Goal: Communication & Community: Participate in discussion

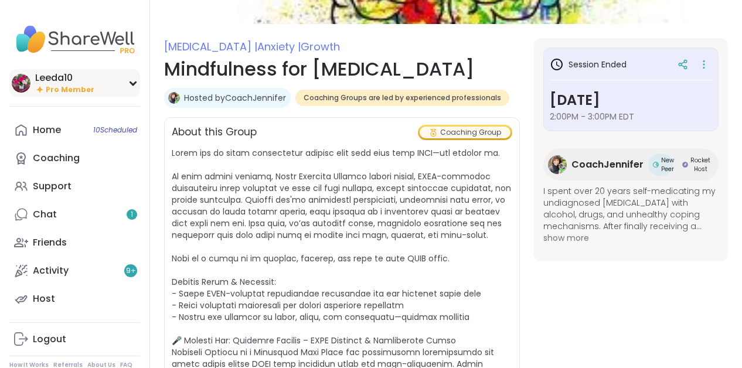
click at [56, 86] on span "Pro Member" at bounding box center [70, 90] width 49 height 10
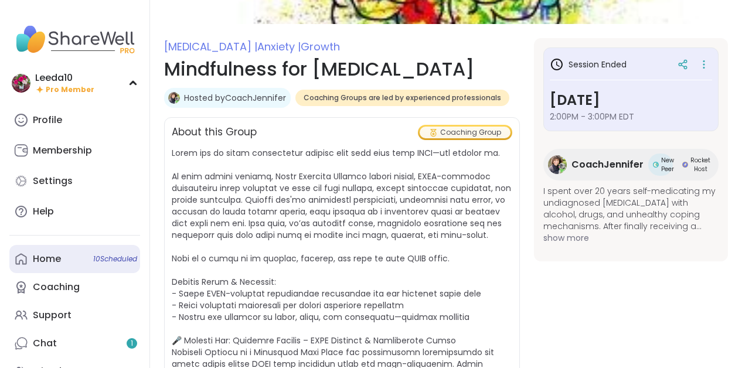
click at [45, 255] on div "Home 10 Scheduled" at bounding box center [47, 259] width 28 height 13
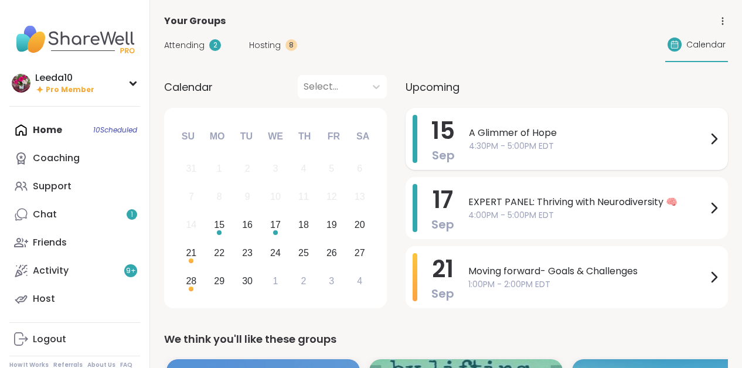
click at [498, 135] on span "A Glimmer of Hope" at bounding box center [588, 133] width 238 height 14
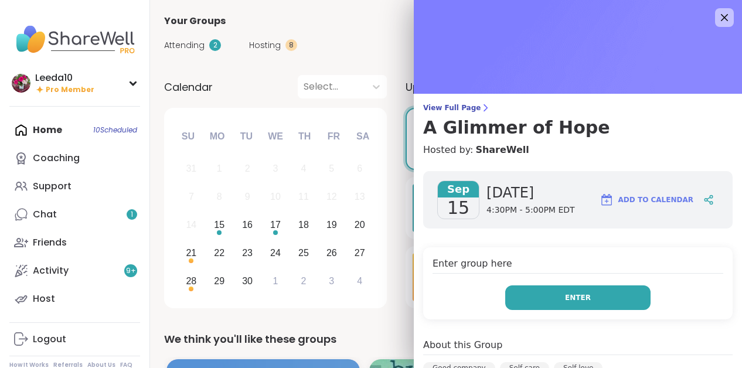
click at [528, 302] on button "Enter" at bounding box center [577, 298] width 145 height 25
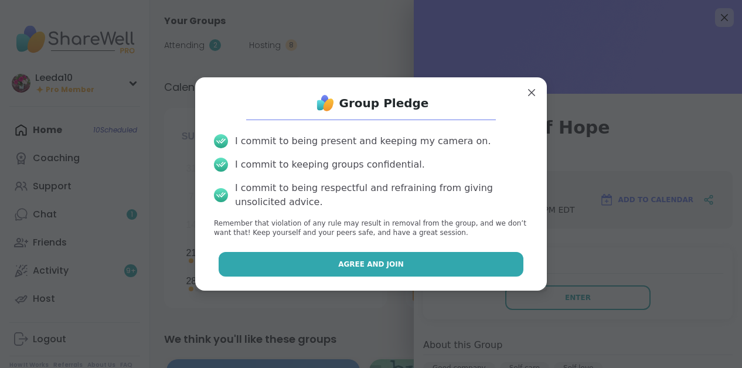
click at [447, 270] on button "Agree and Join" at bounding box center [371, 264] width 305 height 25
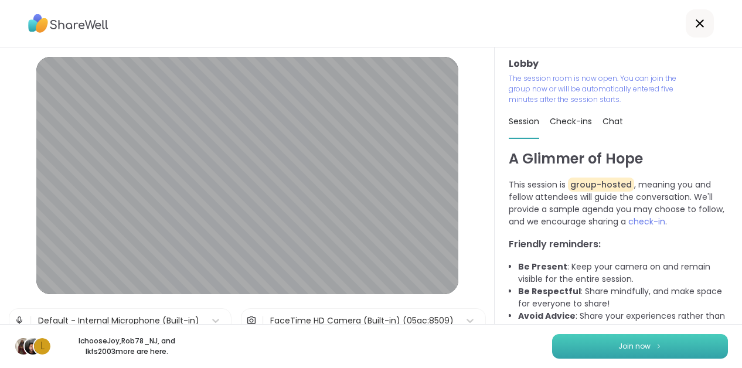
click at [600, 344] on button "Join now" at bounding box center [640, 346] width 176 height 25
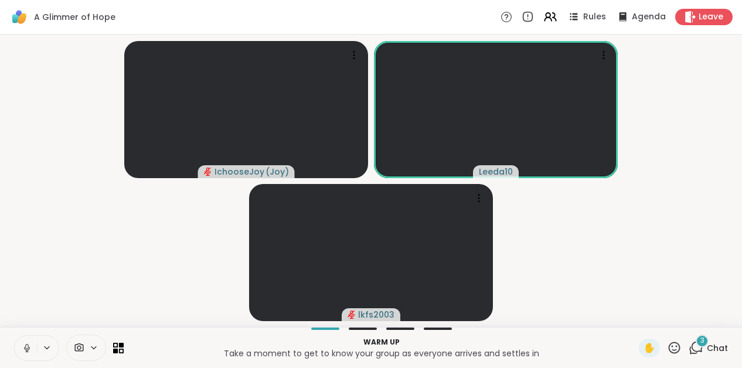
click at [698, 349] on icon at bounding box center [696, 348] width 15 height 15
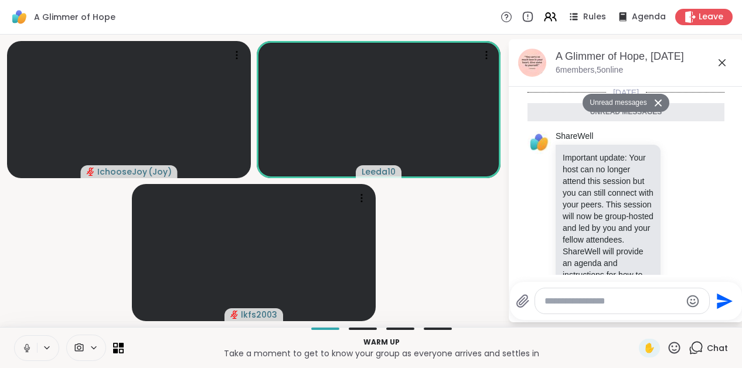
scroll to position [301, 0]
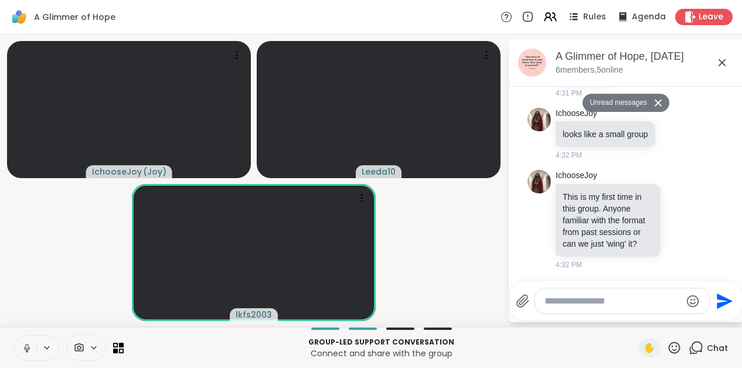
click at [662, 104] on icon at bounding box center [658, 103] width 8 height 8
click at [706, 16] on span "Leave" at bounding box center [712, 17] width 26 height 12
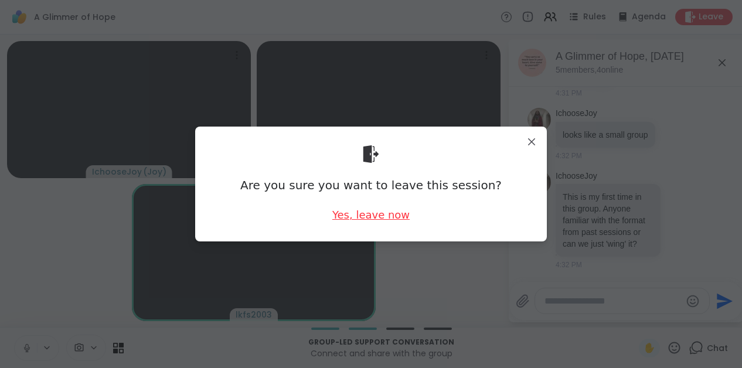
click at [347, 219] on div "Yes, leave now" at bounding box center [370, 215] width 77 height 15
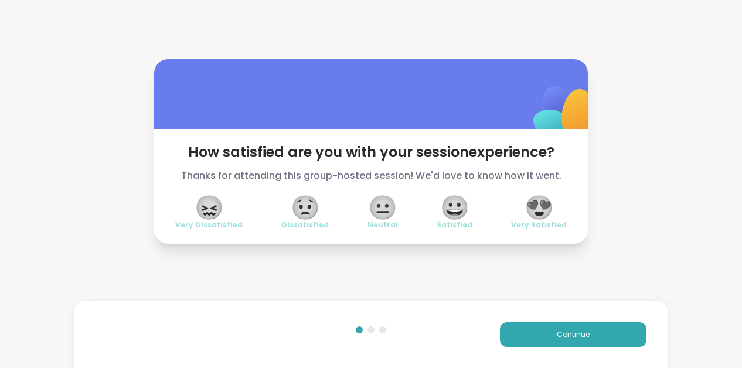
click at [203, 203] on span "😖" at bounding box center [209, 207] width 29 height 21
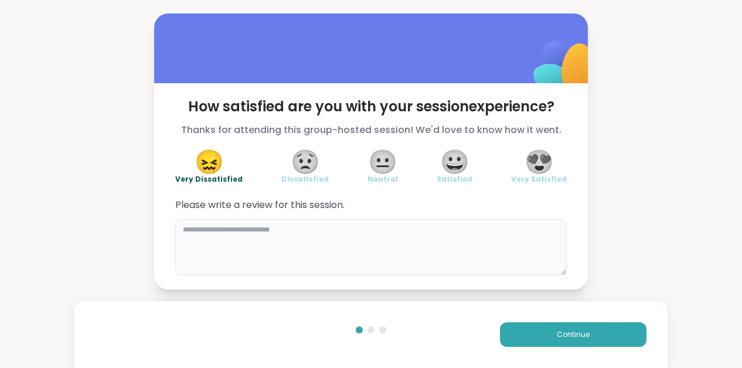
click at [237, 234] on textarea at bounding box center [371, 247] width 392 height 56
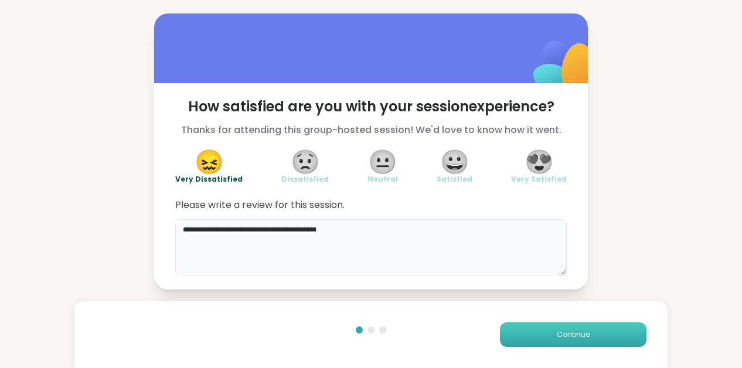
type textarea "**********"
click at [529, 338] on button "Continue" at bounding box center [573, 334] width 147 height 25
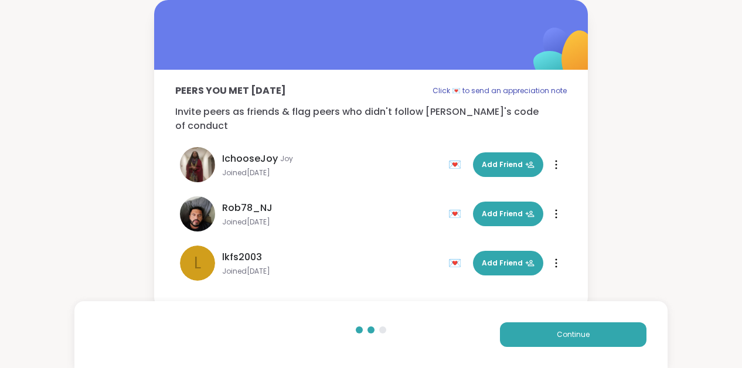
click at [555, 160] on icon at bounding box center [556, 164] width 2 height 9
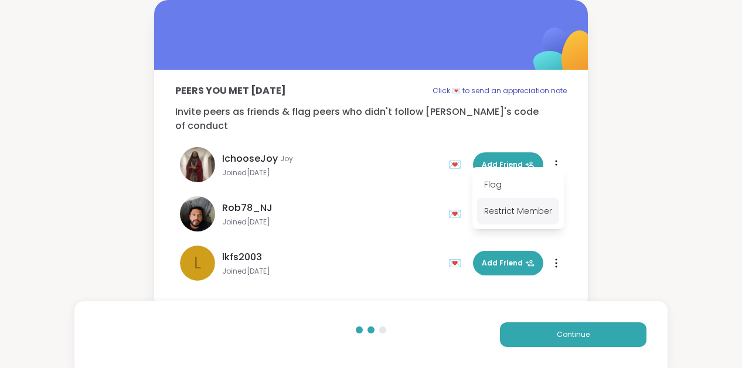
click at [523, 210] on div "Restrict Member" at bounding box center [518, 211] width 82 height 26
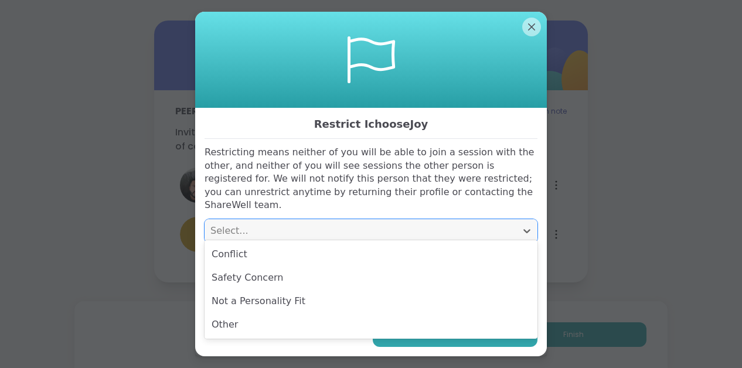
click at [367, 224] on div "Select..." at bounding box center [360, 231] width 300 height 14
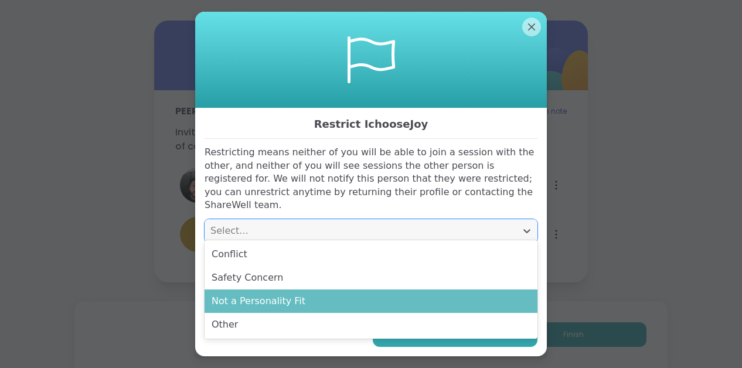
click at [334, 300] on div "Not a Personality Fit" at bounding box center [371, 301] width 333 height 23
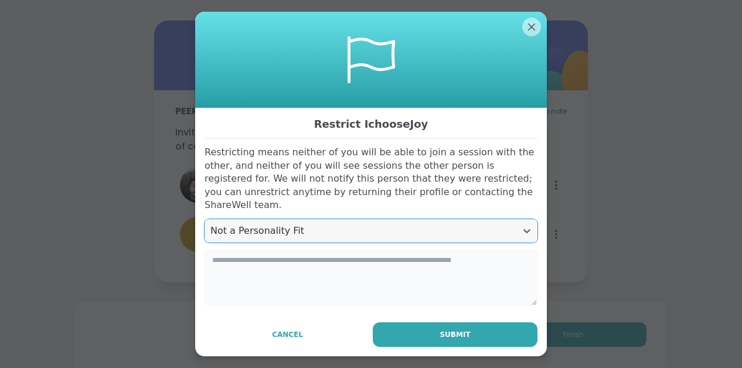
click at [331, 274] on textarea at bounding box center [371, 278] width 333 height 56
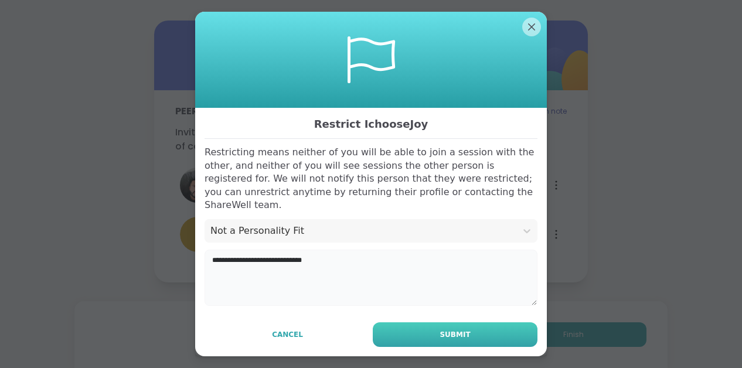
type textarea "**********"
click at [400, 323] on button "Submit" at bounding box center [455, 334] width 165 height 25
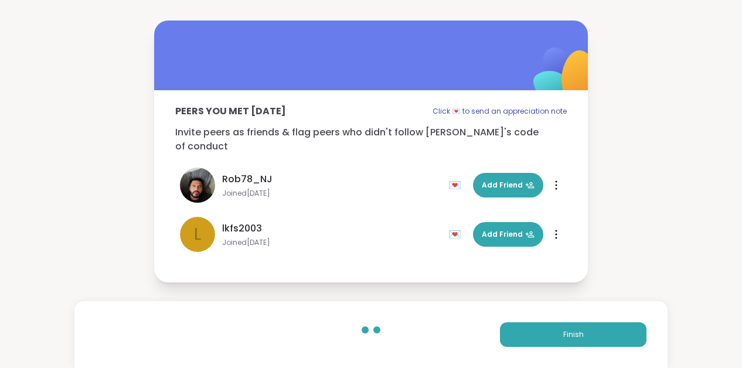
click at [556, 181] on icon at bounding box center [556, 185] width 1 height 8
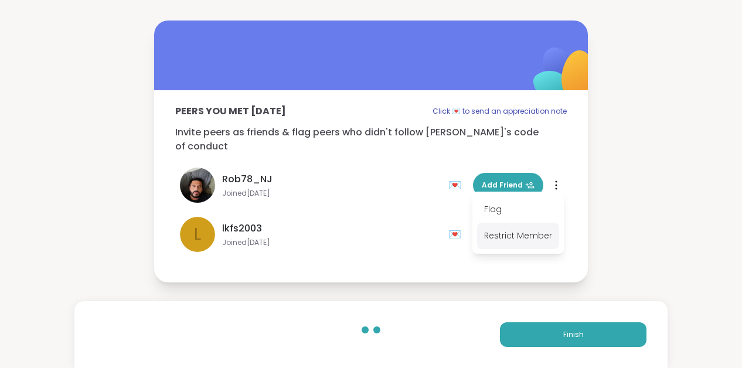
click at [513, 234] on div "Restrict Member" at bounding box center [518, 236] width 82 height 26
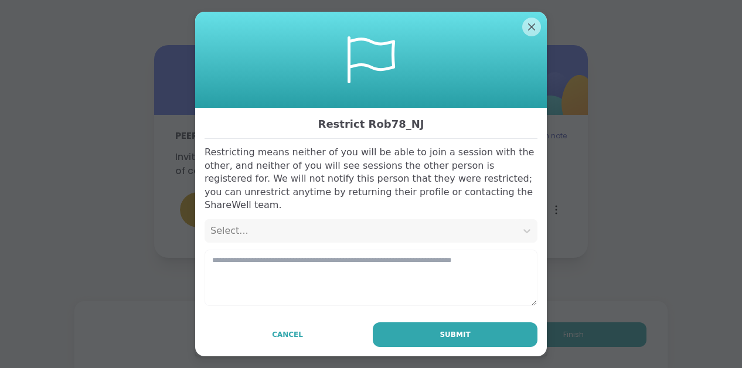
click at [411, 226] on div "Select..." at bounding box center [360, 231] width 300 height 14
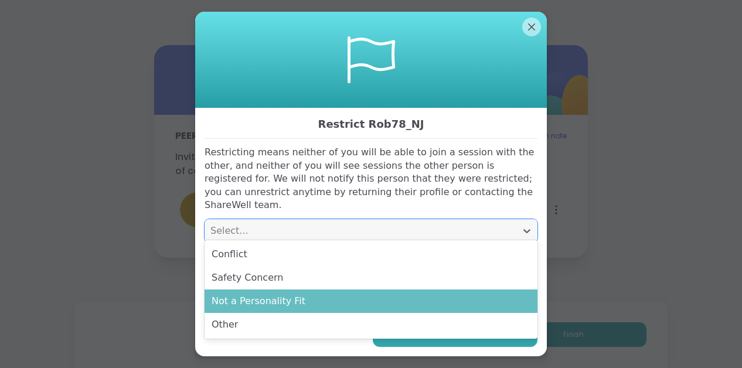
click at [403, 305] on div "Not a Personality Fit" at bounding box center [371, 301] width 333 height 23
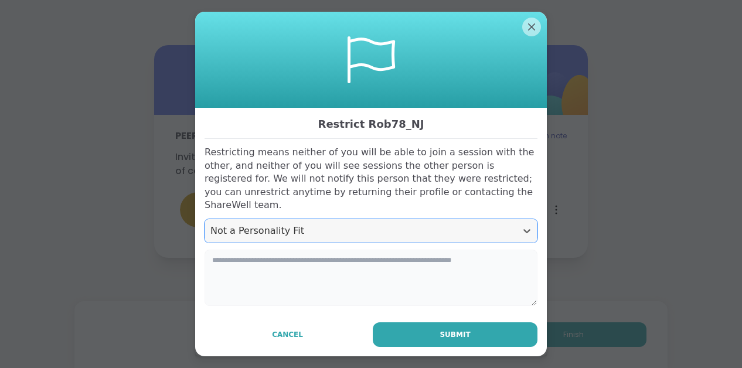
click at [366, 273] on textarea at bounding box center [371, 278] width 333 height 56
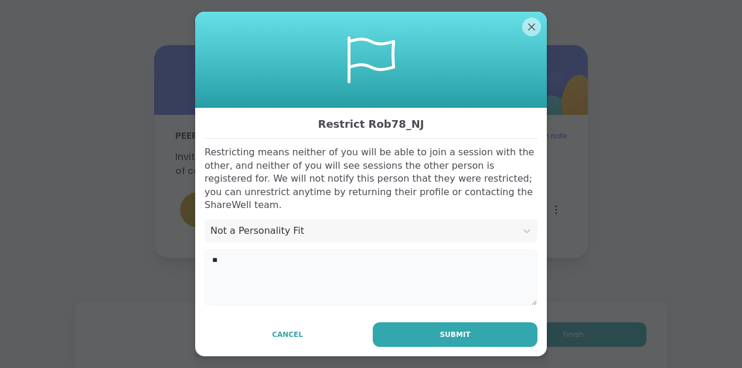
type textarea "*"
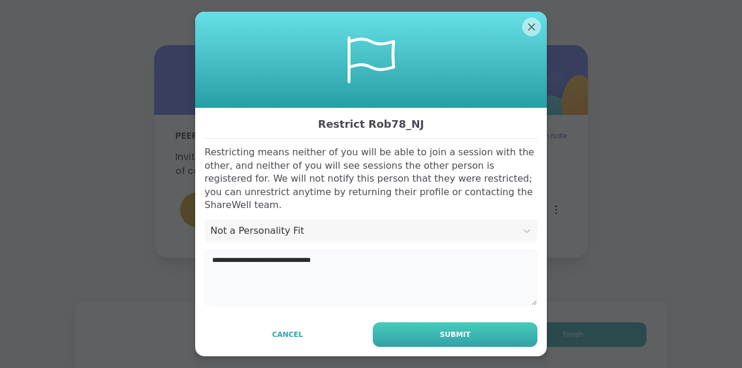
type textarea "**********"
click at [431, 327] on button "Submit" at bounding box center [455, 334] width 165 height 25
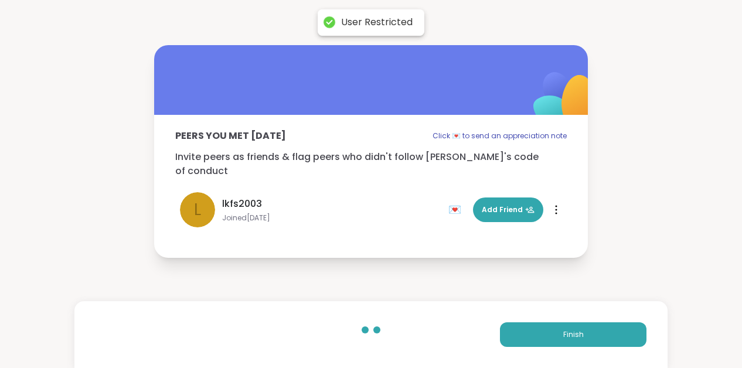
click at [554, 201] on div at bounding box center [557, 210] width 12 height 19
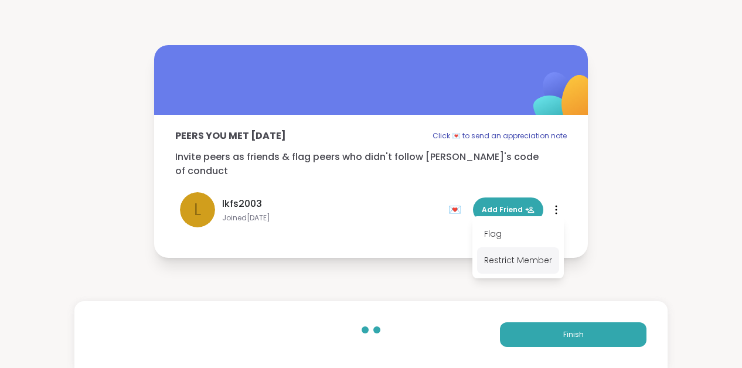
click at [526, 260] on div "Restrict Member" at bounding box center [518, 260] width 82 height 26
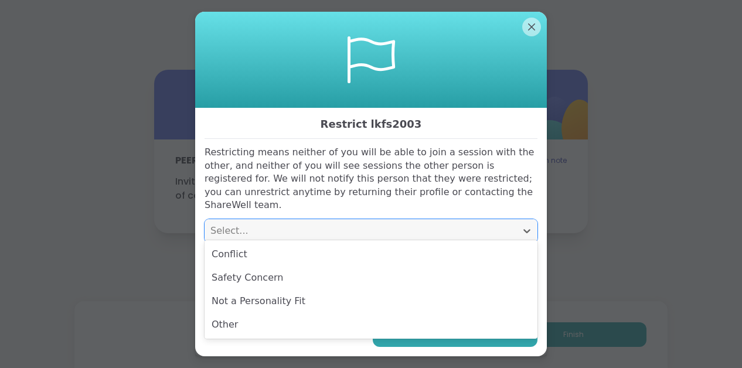
click at [308, 224] on div "Select..." at bounding box center [360, 231] width 300 height 14
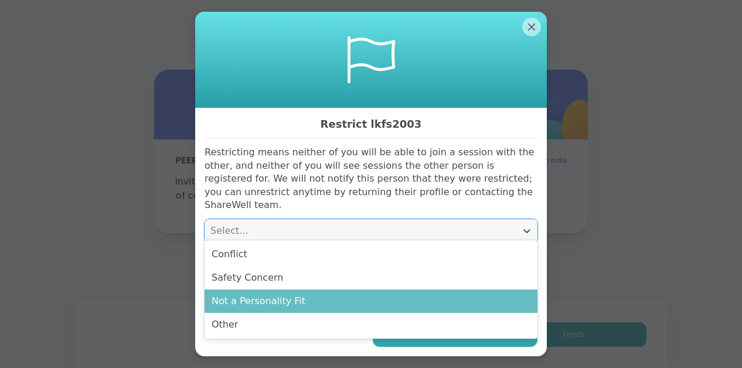
click at [282, 302] on div "Not a Personality Fit" at bounding box center [371, 301] width 333 height 23
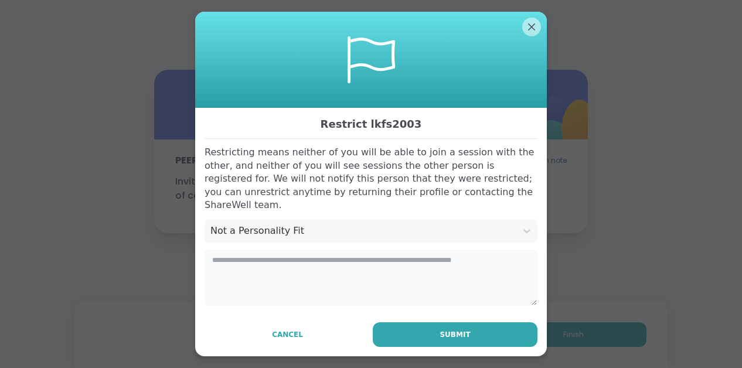
click at [271, 264] on textarea at bounding box center [371, 278] width 333 height 56
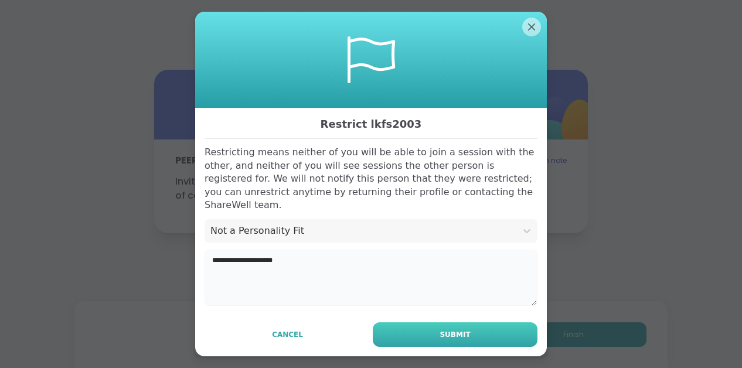
type textarea "**********"
click at [387, 324] on button "Submit" at bounding box center [455, 334] width 165 height 25
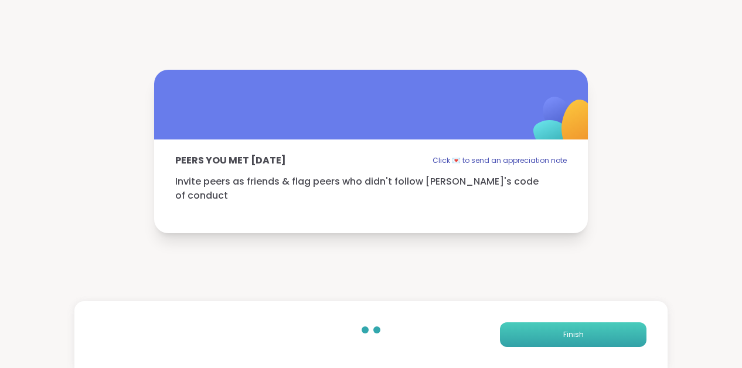
click at [555, 334] on button "Finish" at bounding box center [573, 334] width 147 height 25
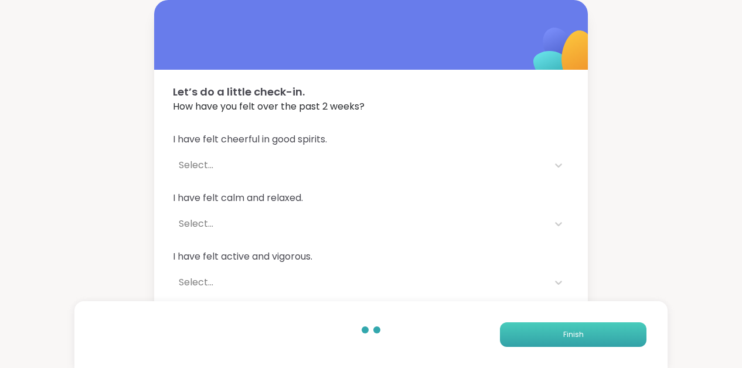
click at [555, 334] on button "Finish" at bounding box center [573, 334] width 147 height 25
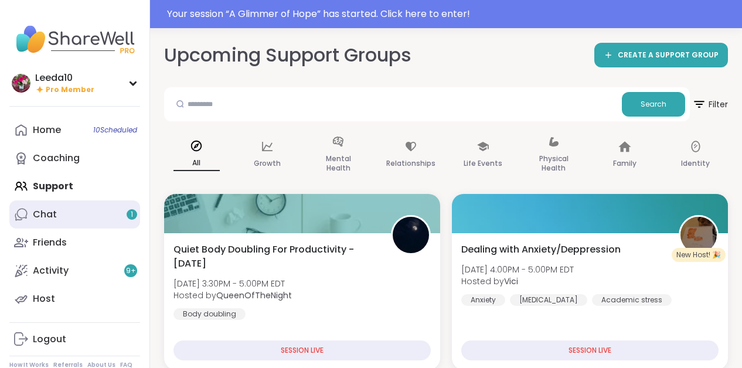
click at [77, 214] on link "Chat 1" at bounding box center [74, 215] width 131 height 28
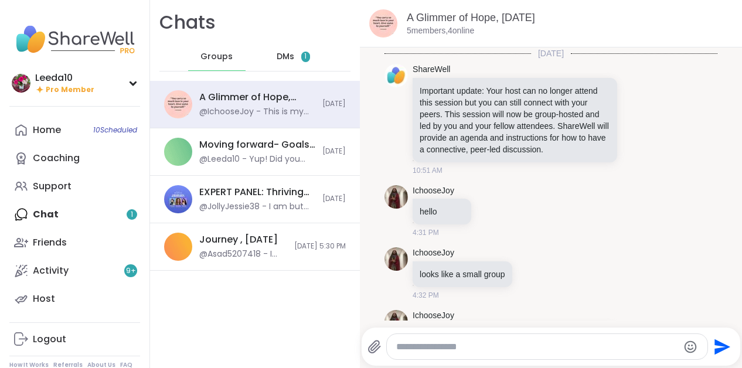
scroll to position [70, 0]
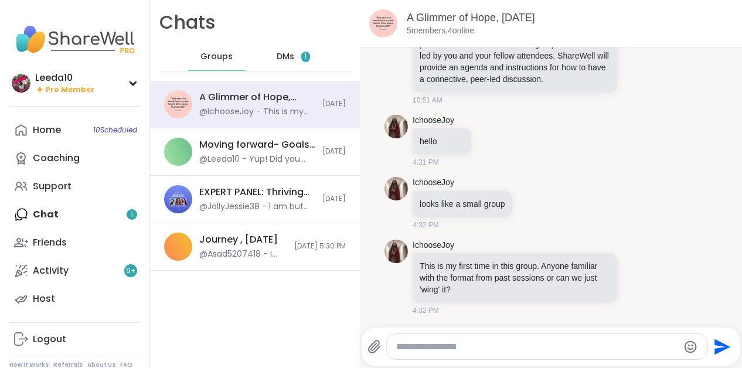
click at [284, 52] on span "DMs" at bounding box center [286, 57] width 18 height 12
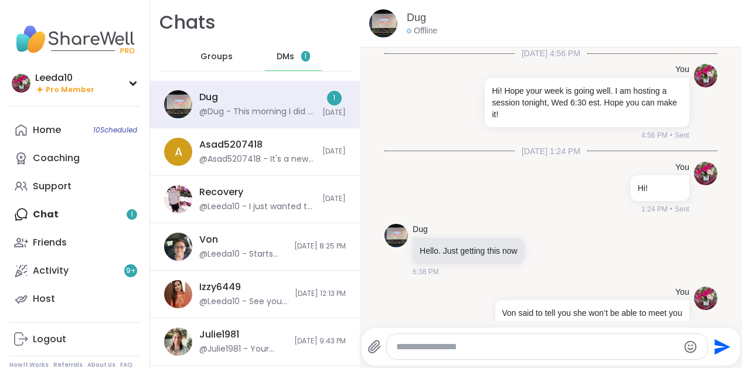
scroll to position [7463, 0]
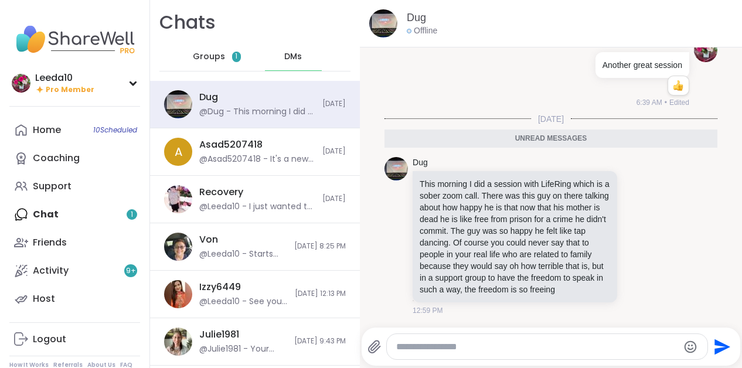
click at [487, 346] on textarea "Type your message" at bounding box center [537, 347] width 282 height 12
type textarea "**********"
click at [719, 347] on icon "Send" at bounding box center [722, 347] width 19 height 19
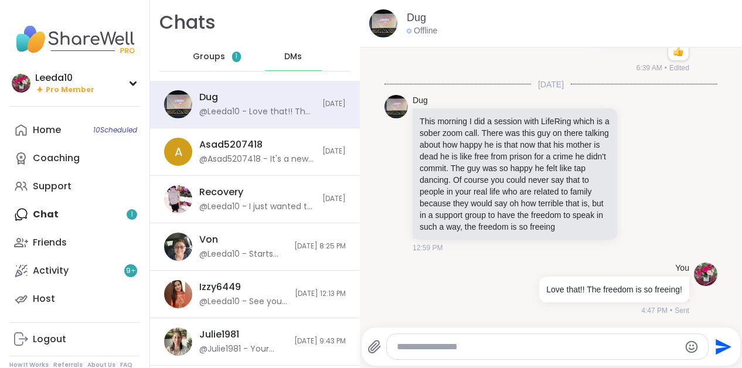
scroll to position [7498, 0]
